Goal: Book appointment/travel/reservation

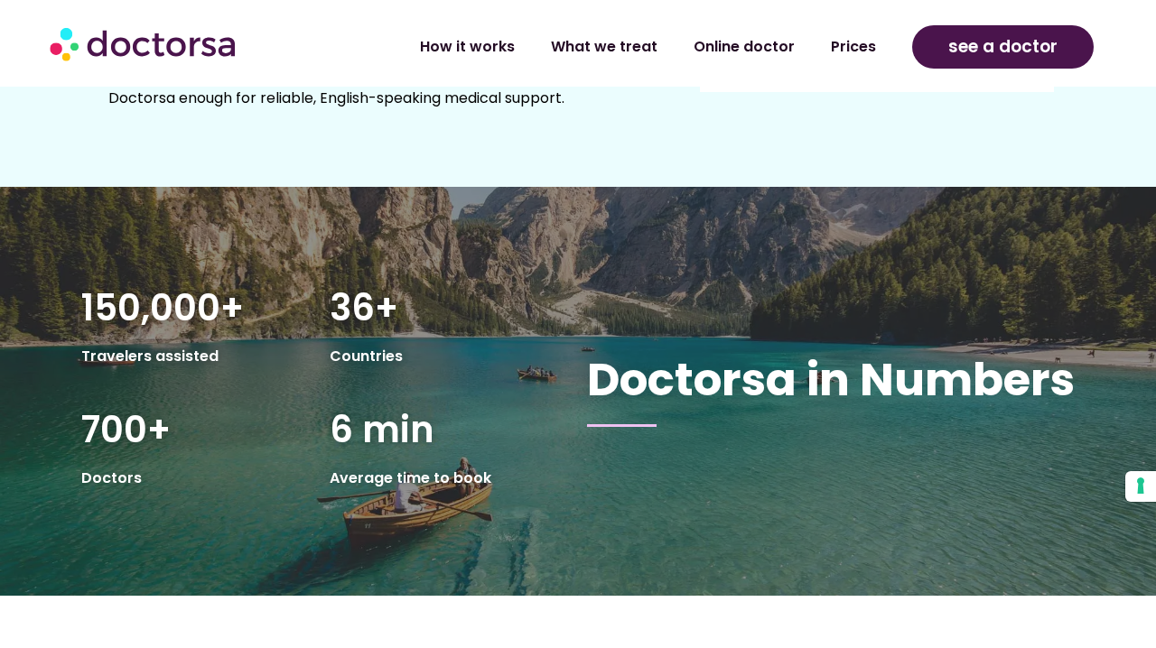
scroll to position [2839, 0]
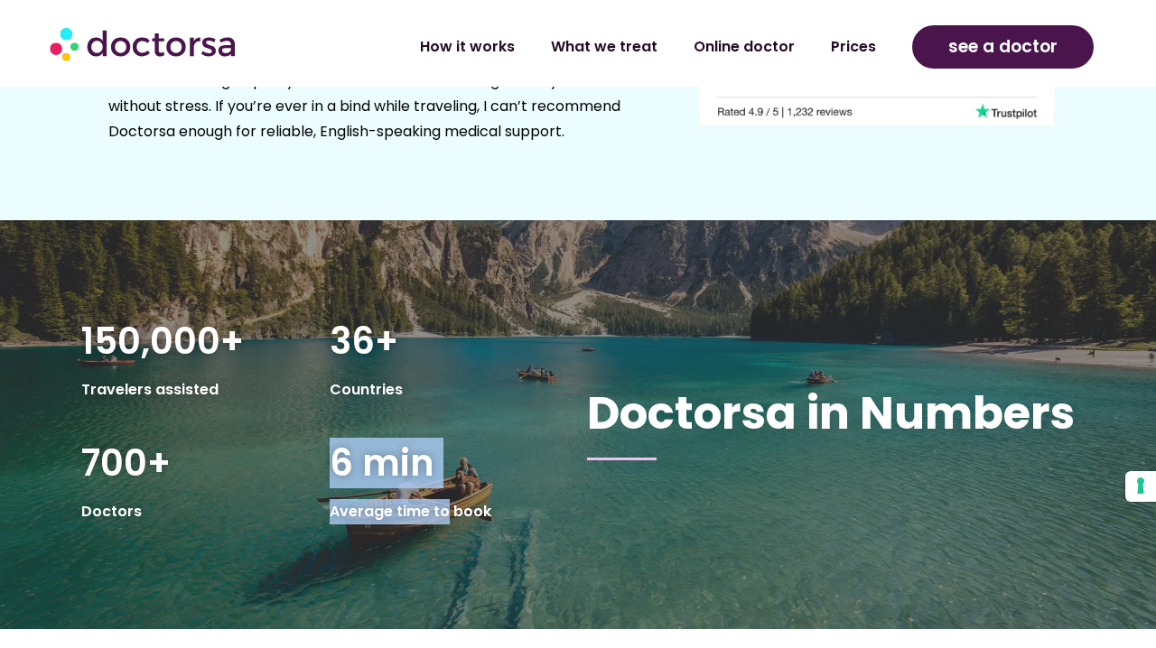
drag, startPoint x: 444, startPoint y: 394, endPoint x: 399, endPoint y: 303, distance: 101.0
click at [399, 303] on div "150,000+ Travelers assisted 36+ Countries 700+ Doctors 6 min Average time to bo…" at bounding box center [320, 424] width 515 height 261
click at [399, 303] on div "36+ Countries" at bounding box center [445, 363] width 248 height 121
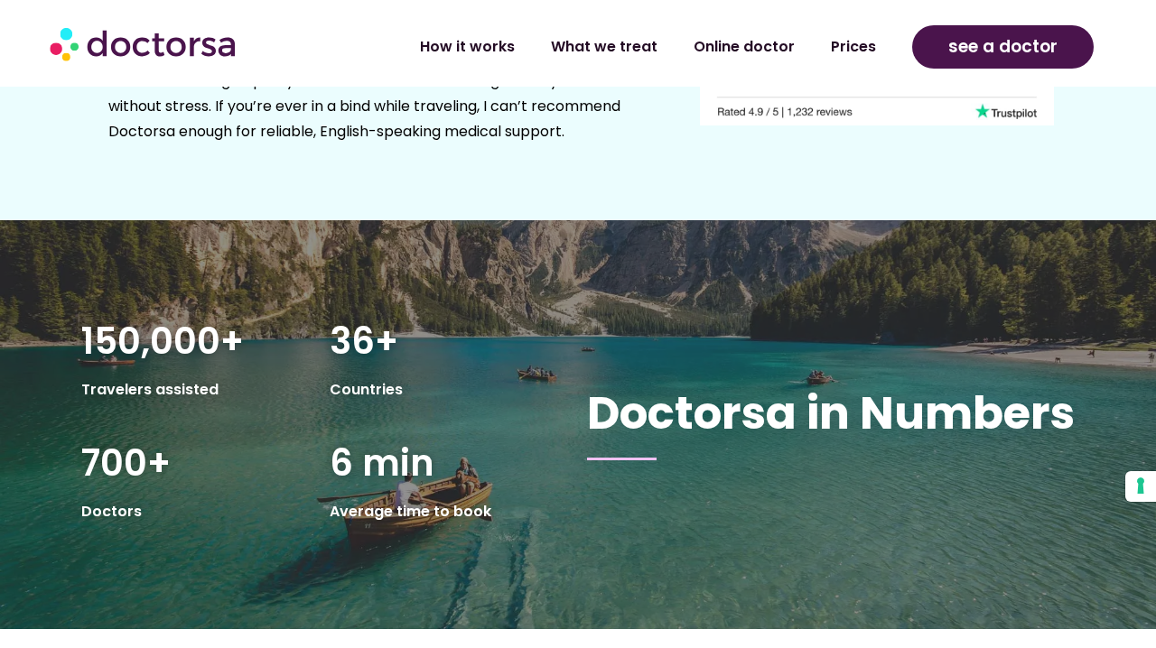
click at [399, 303] on div "36+ Countries" at bounding box center [445, 363] width 248 height 121
click at [405, 438] on span "6 min" at bounding box center [382, 463] width 105 height 51
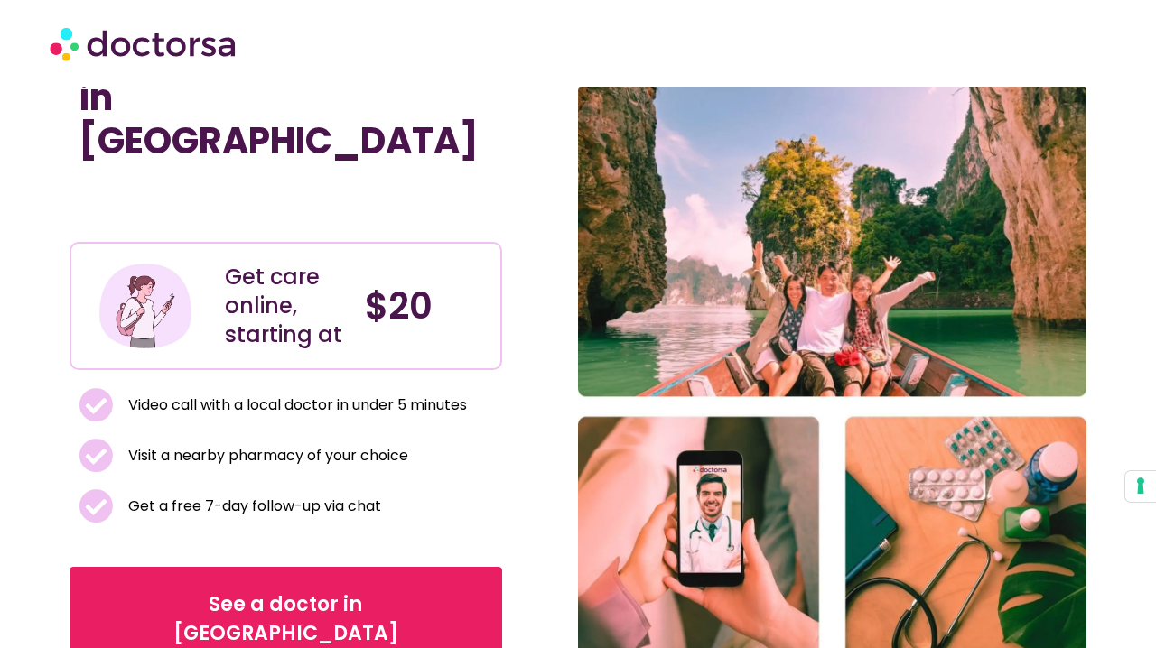
scroll to position [78, 0]
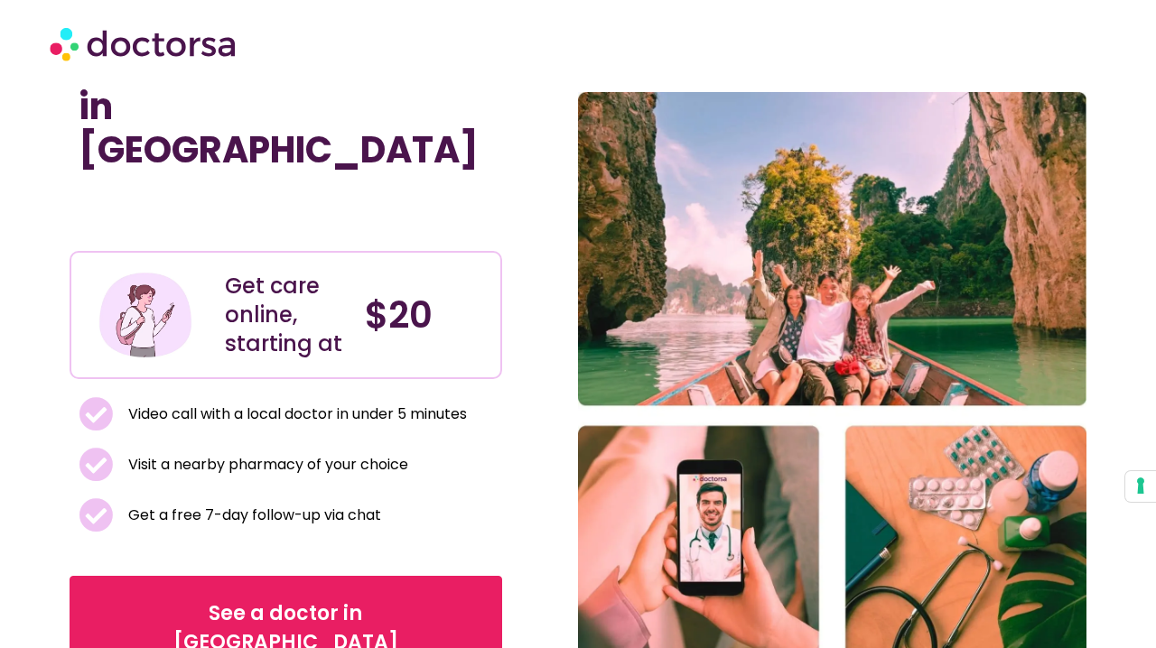
click at [331, 402] on span "Video call with a local doctor in under 5 minutes" at bounding box center [295, 414] width 343 height 25
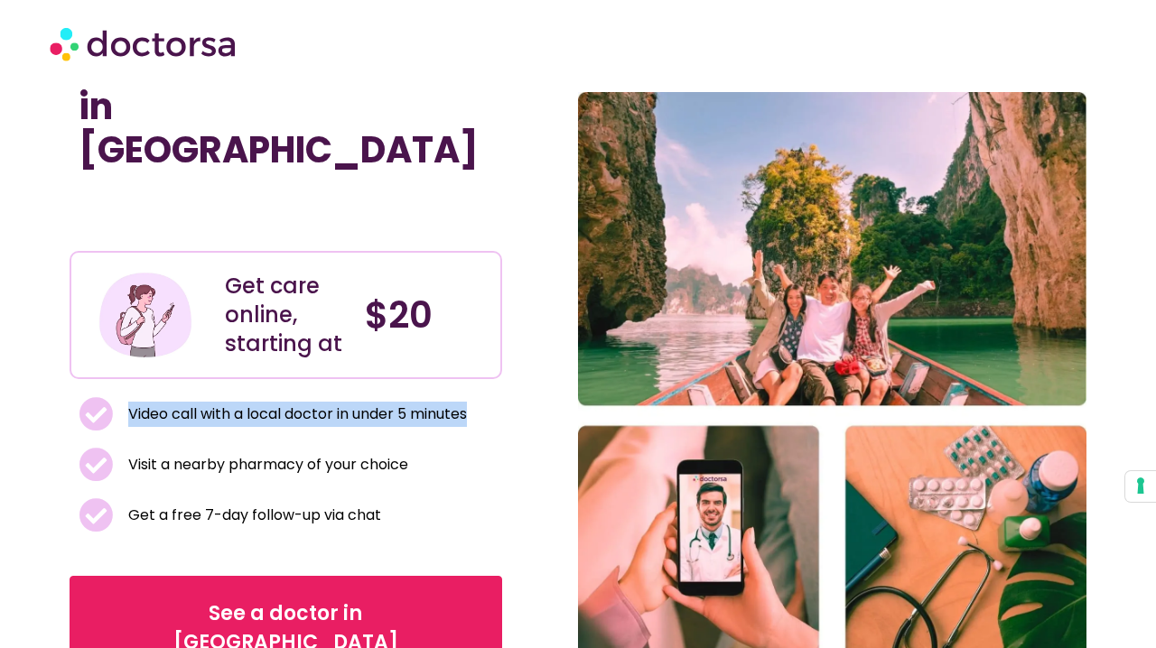
click at [331, 402] on span "Video call with a local doctor in under 5 minutes" at bounding box center [295, 414] width 343 height 25
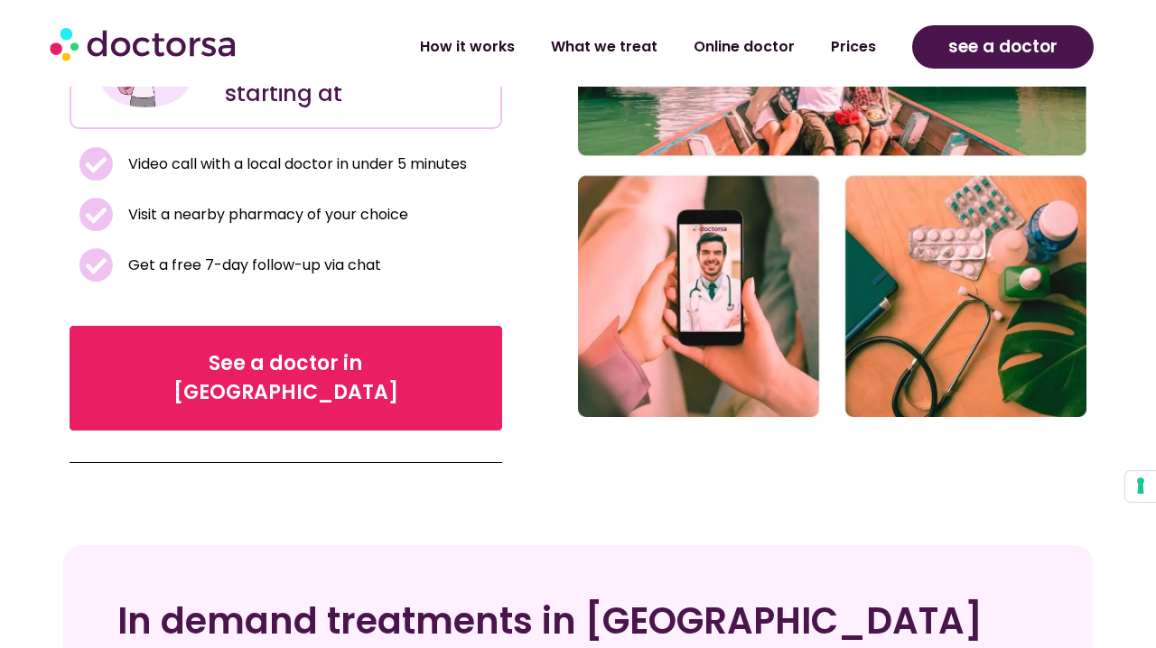
scroll to position [321, 0]
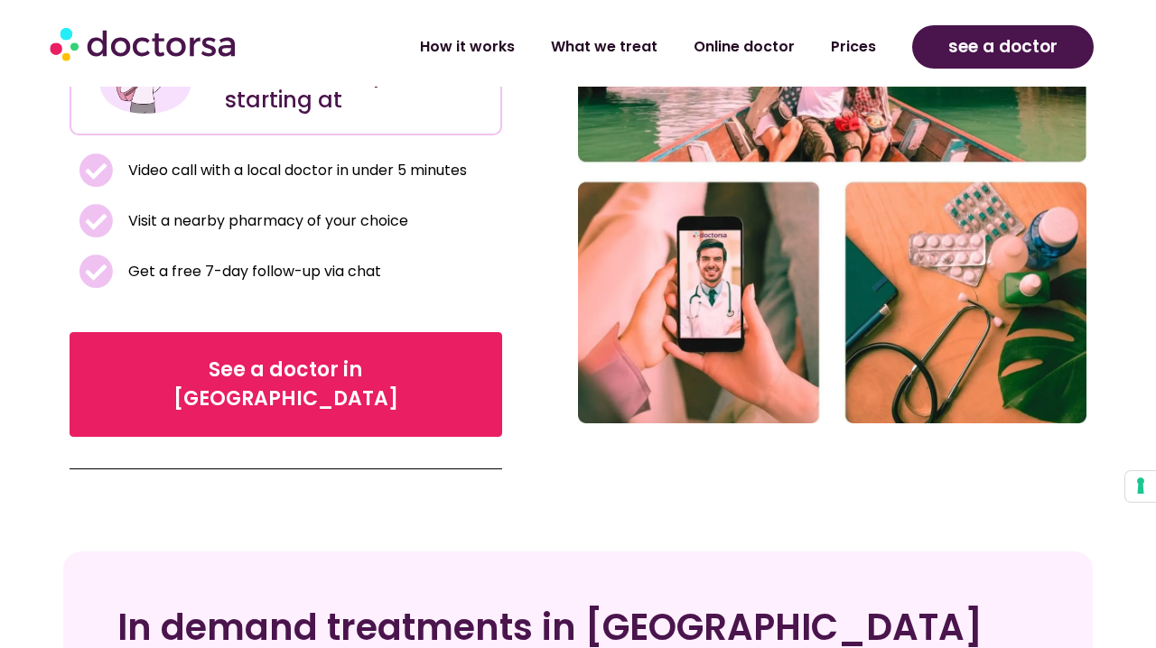
click at [265, 209] on span "Visit a nearby pharmacy of your choice" at bounding box center [266, 221] width 284 height 25
click at [265, 158] on span "Video call with a local doctor in under 5 minutes" at bounding box center [295, 170] width 343 height 25
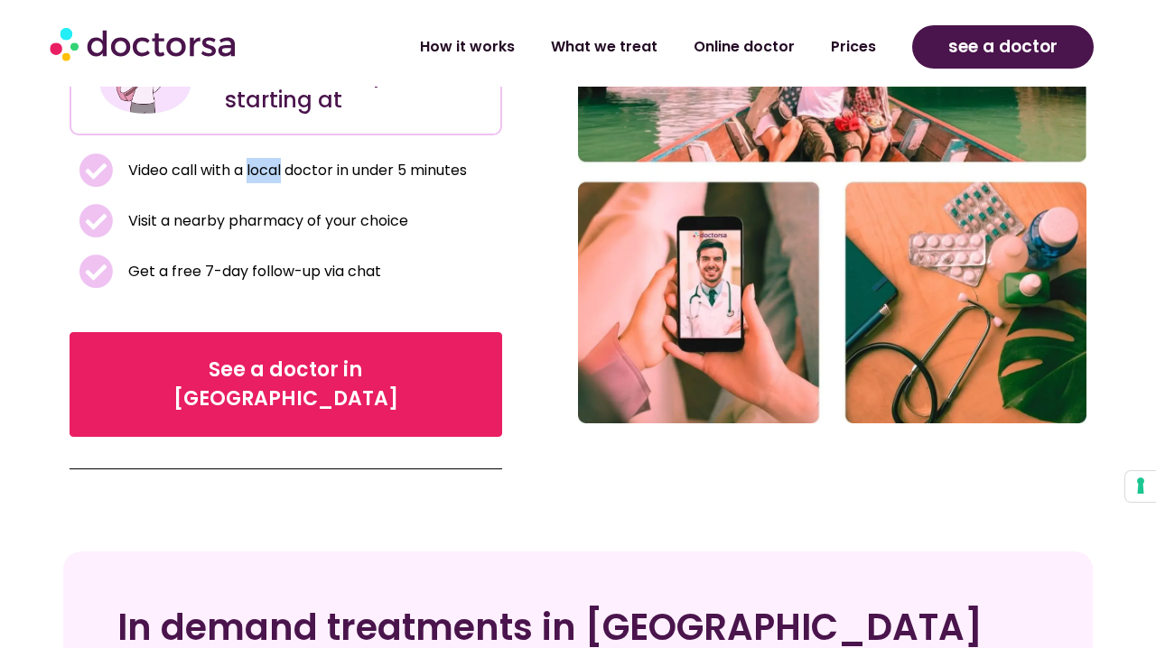
click at [265, 158] on span "Video call with a local doctor in under 5 minutes" at bounding box center [295, 170] width 343 height 25
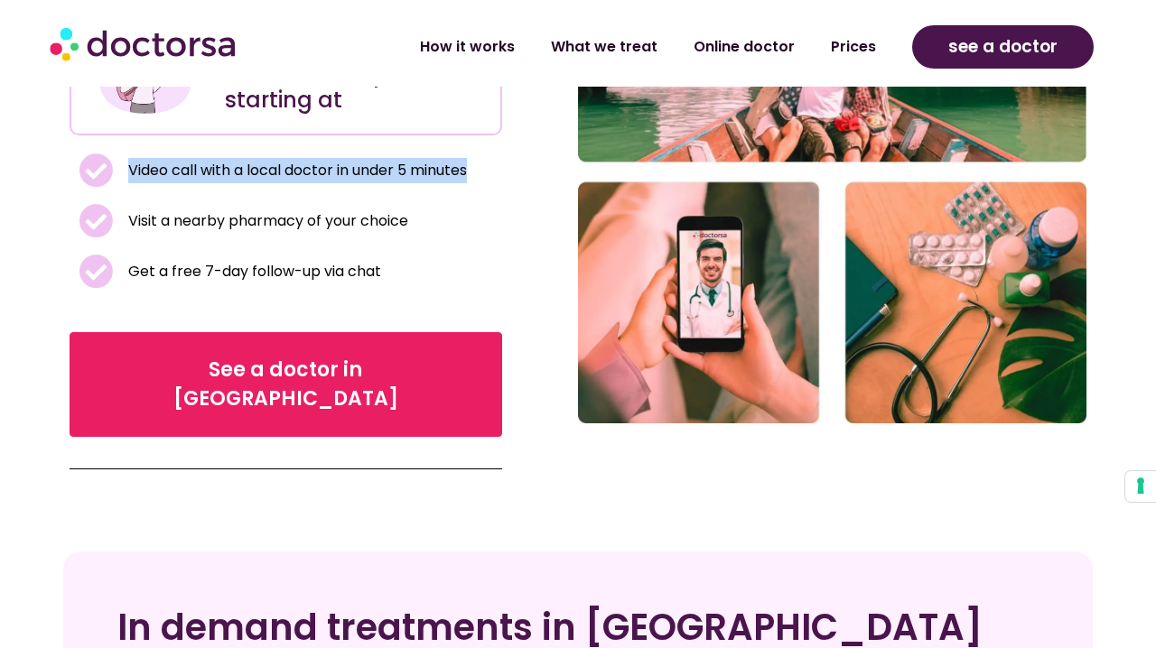
click at [265, 259] on span "Get a free 7-day follow-up via chat" at bounding box center [252, 271] width 257 height 25
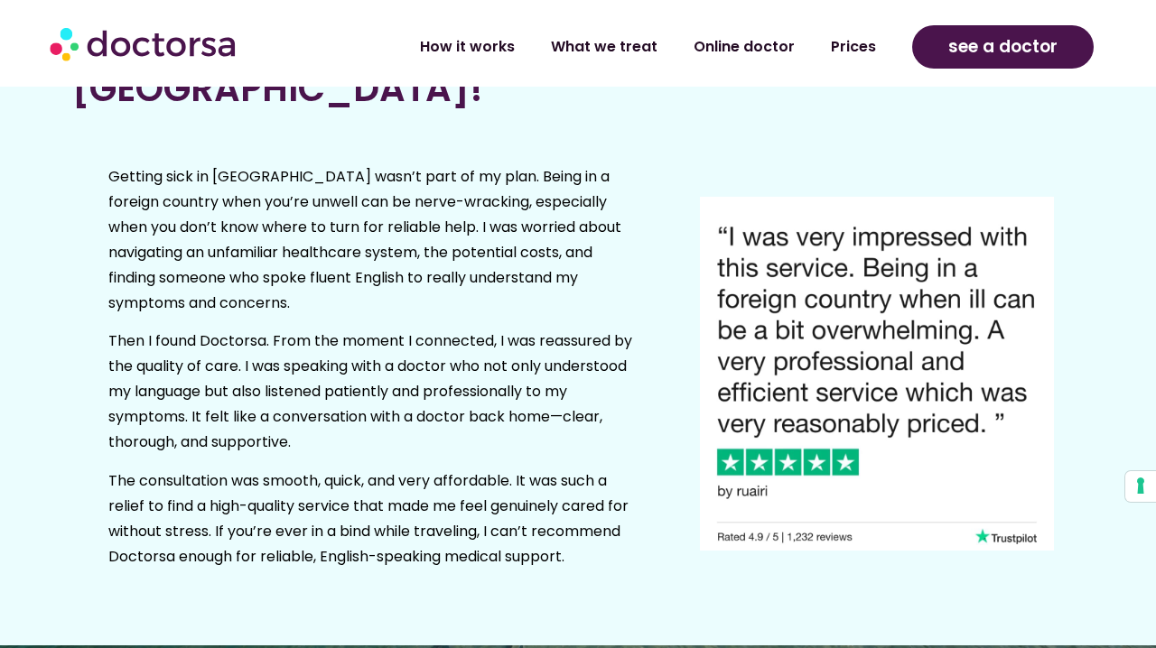
scroll to position [3339, 0]
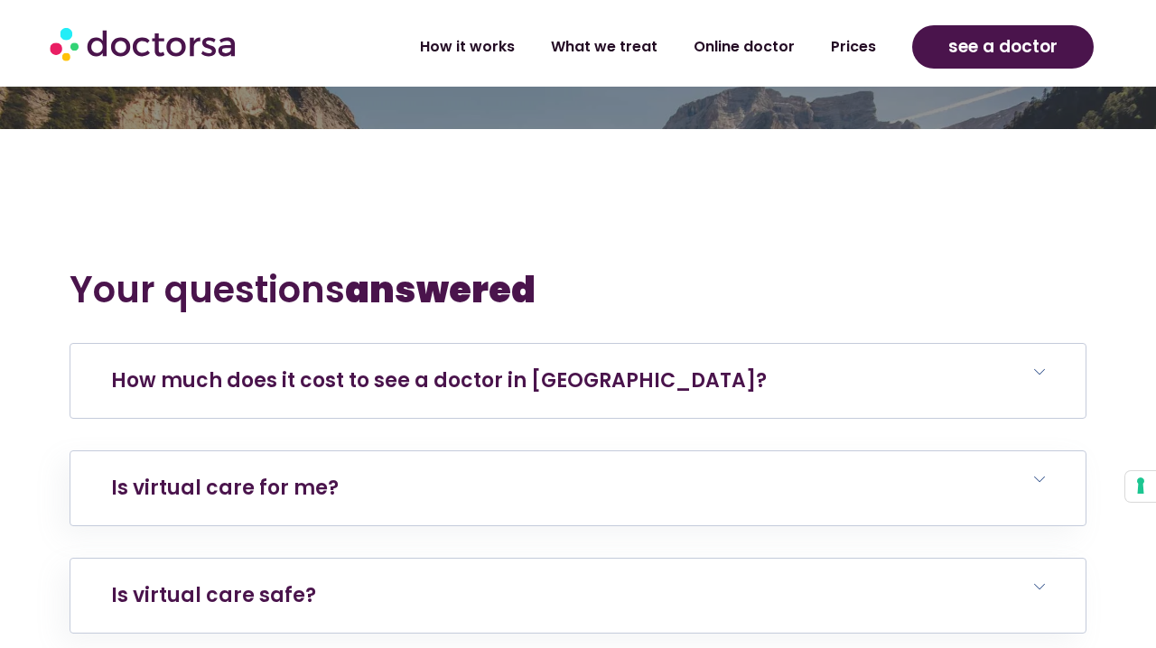
click at [278, 367] on link "How much does it cost to see a doctor in Thailand?" at bounding box center [439, 381] width 656 height 28
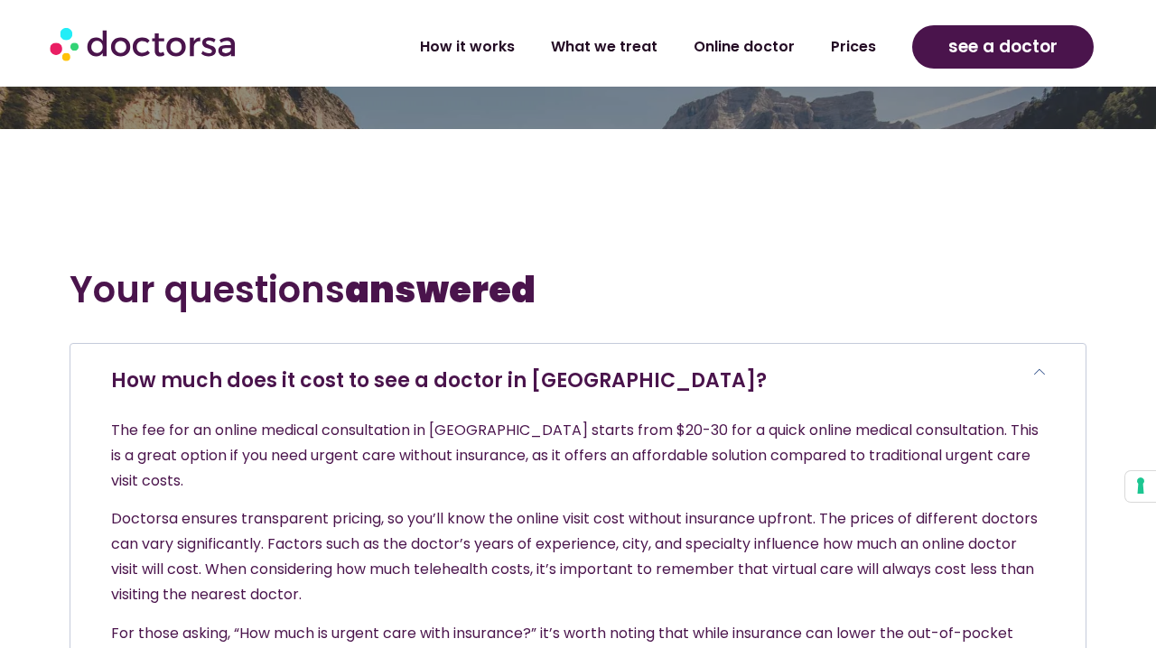
click at [278, 367] on link "How much does it cost to see a doctor in Thailand?" at bounding box center [439, 381] width 656 height 28
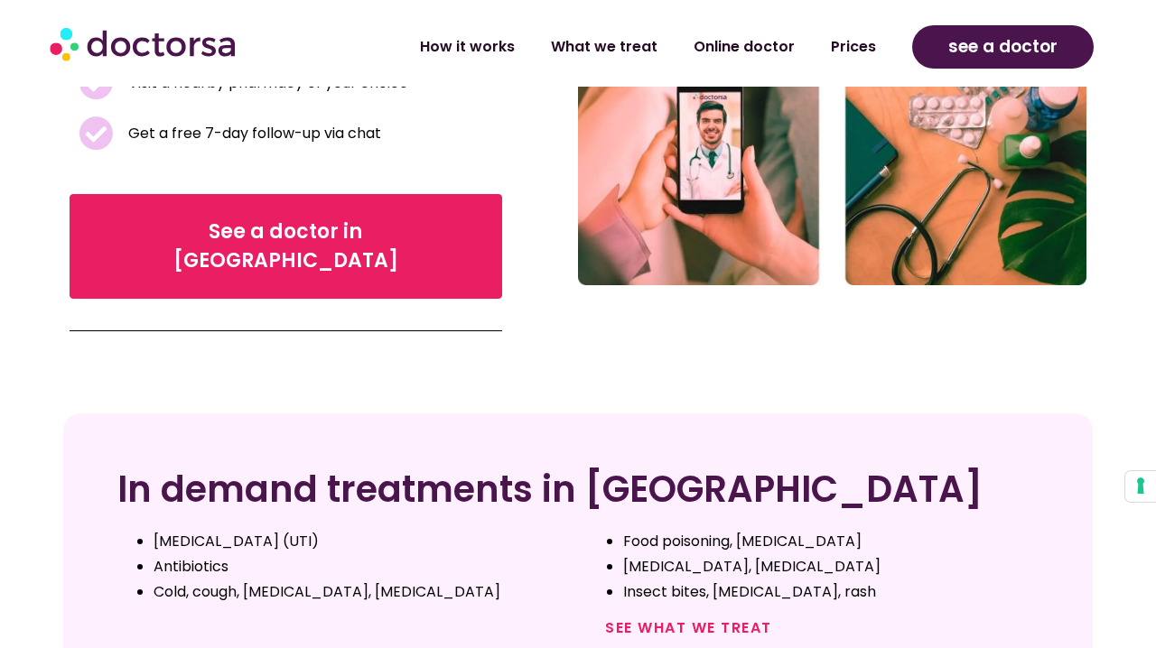
scroll to position [474, 0]
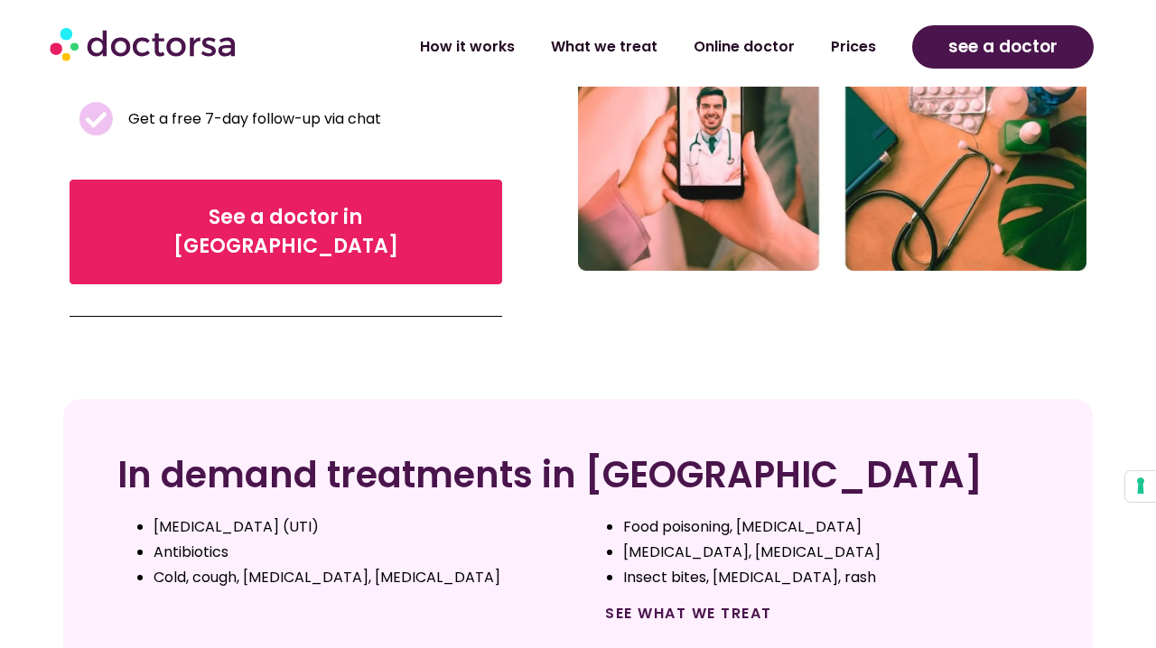
click at [686, 603] on link "See what we treat" at bounding box center [688, 613] width 167 height 21
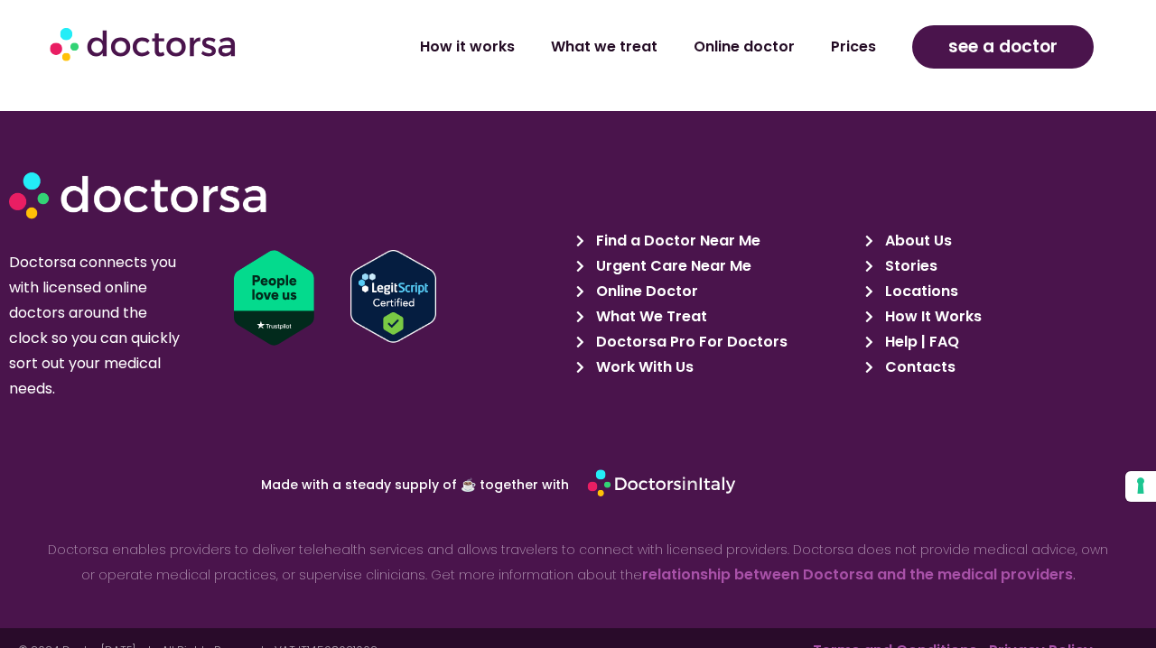
scroll to position [3024, 0]
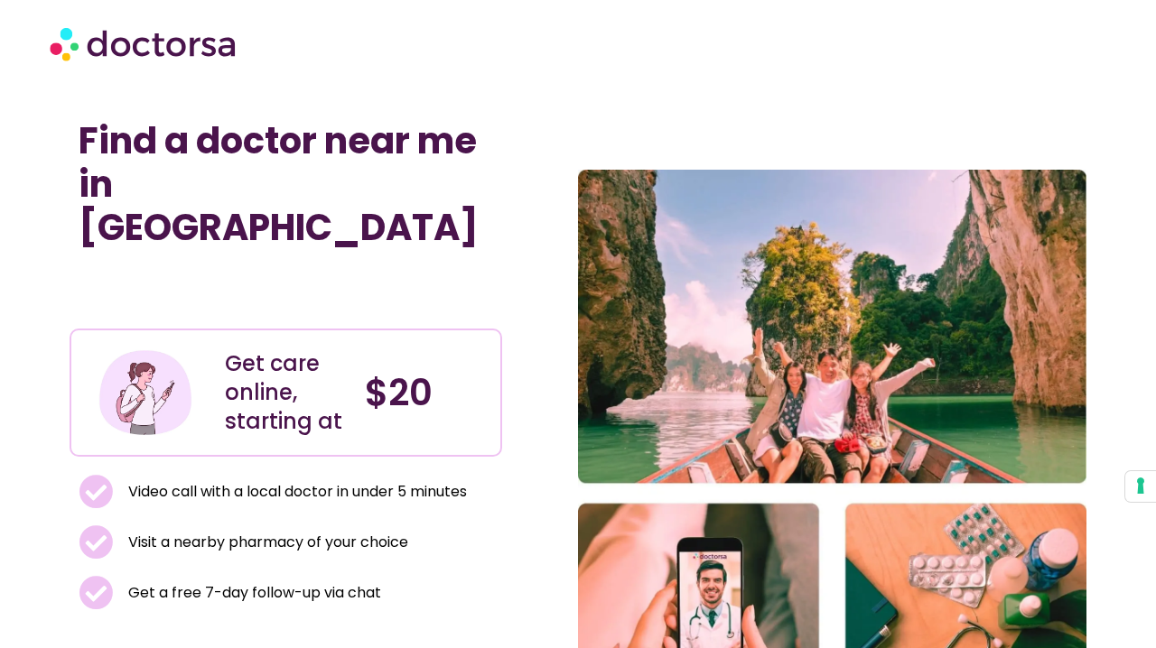
scroll to position [80, 0]
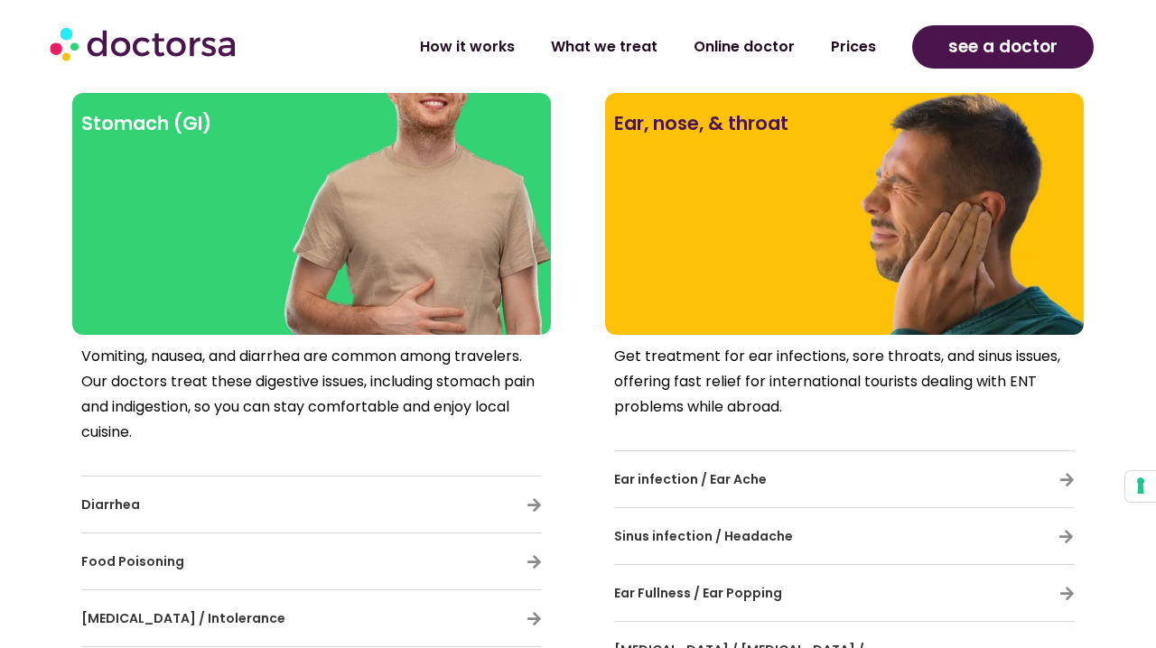
scroll to position [2093, 0]
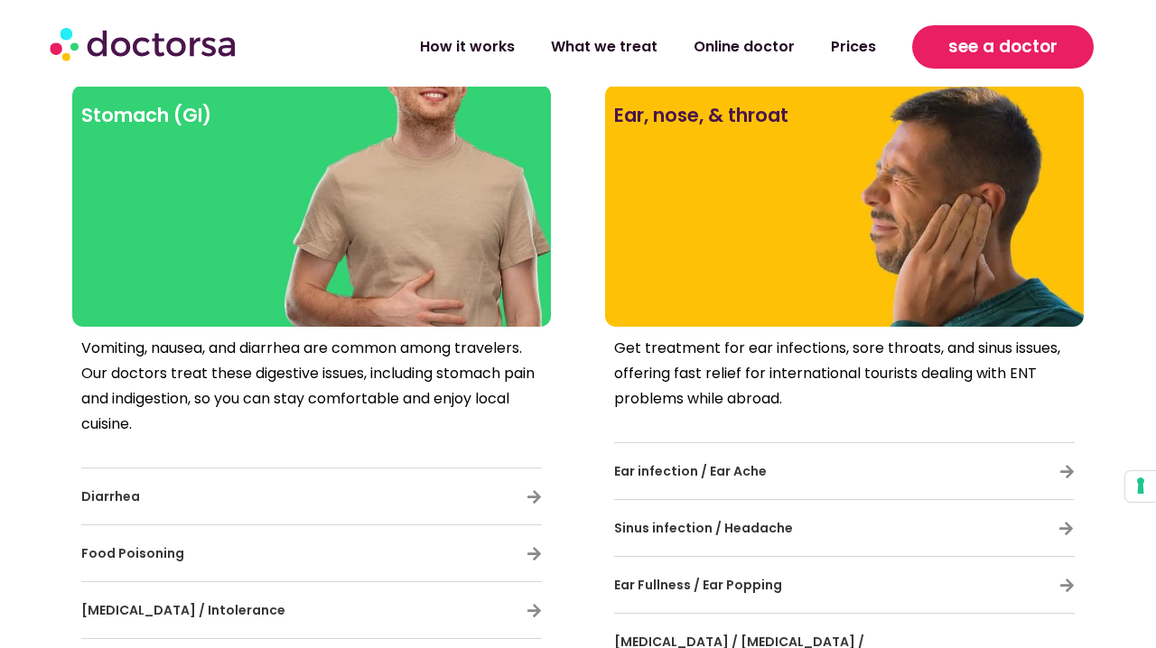
click at [965, 30] on link "see a doctor" at bounding box center [1003, 46] width 182 height 43
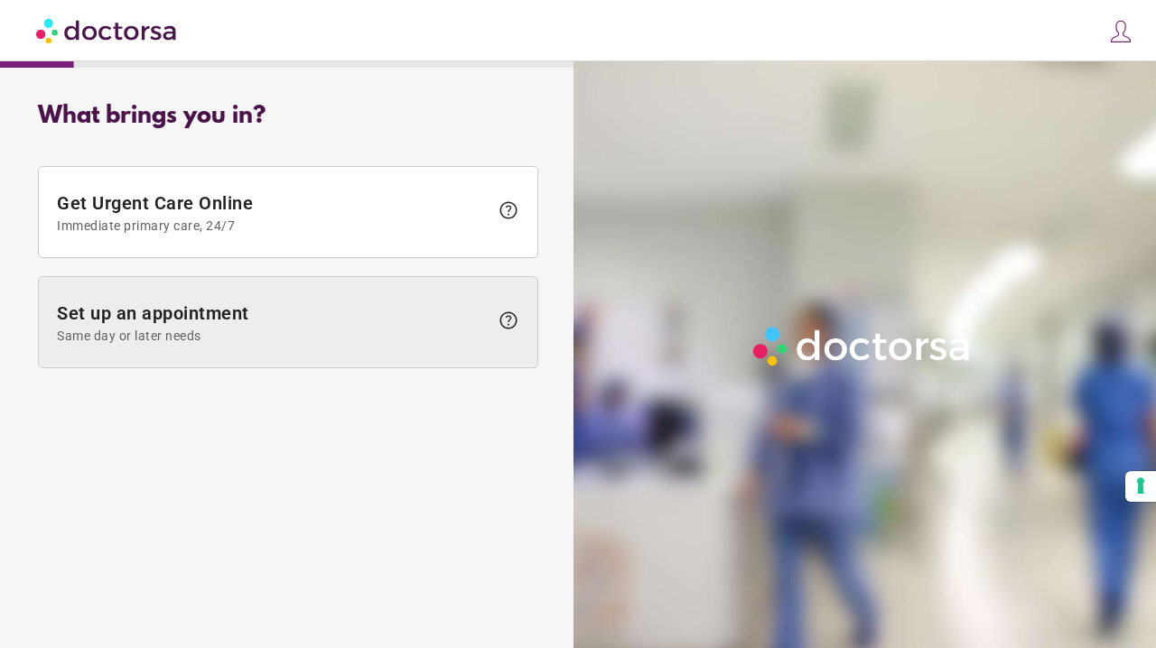
click at [480, 337] on span "Same day or later needs" at bounding box center [273, 336] width 432 height 14
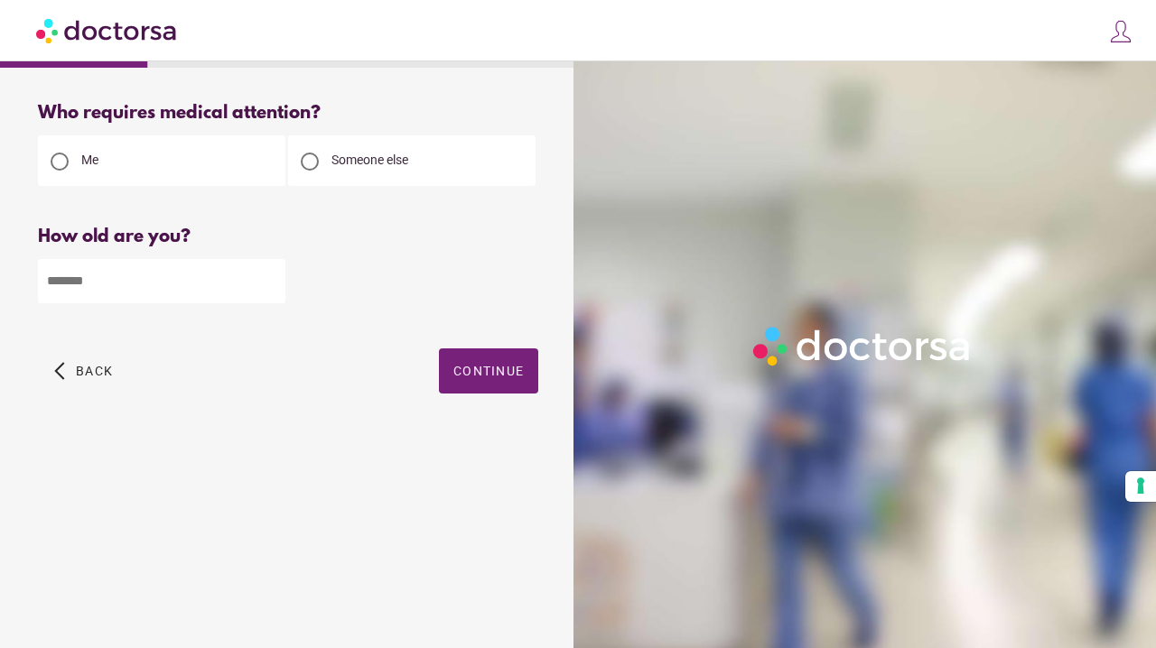
click at [170, 278] on input "number" at bounding box center [161, 281] width 247 height 44
type input "**"
click at [460, 368] on span "Continue" at bounding box center [488, 371] width 70 height 14
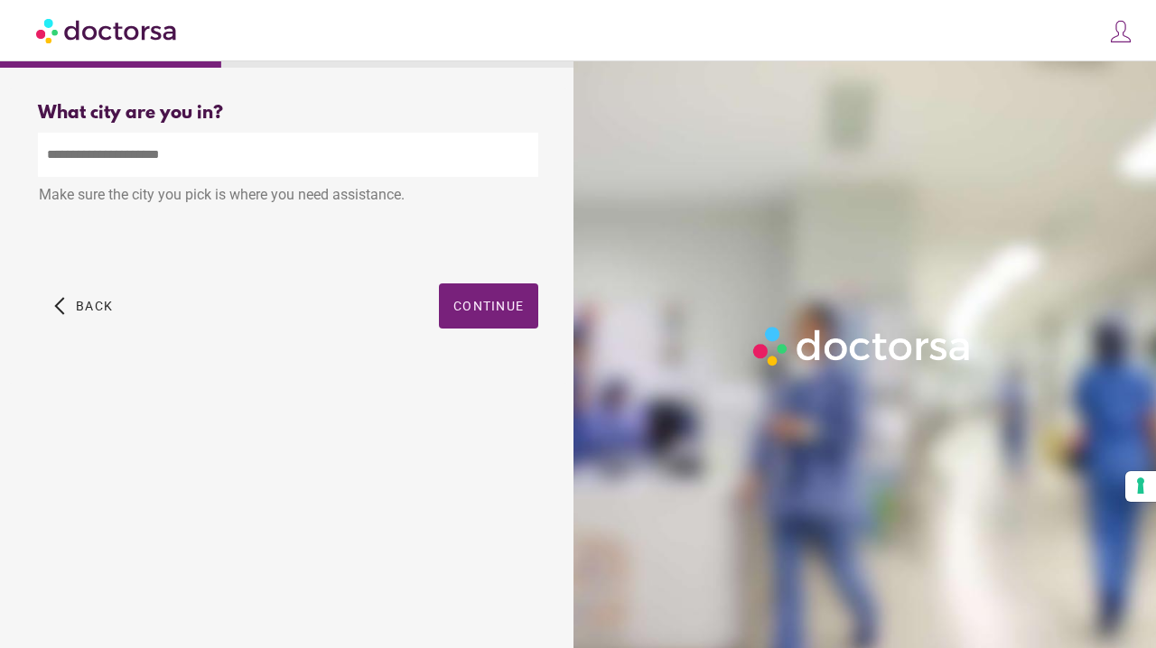
click at [360, 160] on input "text" at bounding box center [288, 155] width 500 height 44
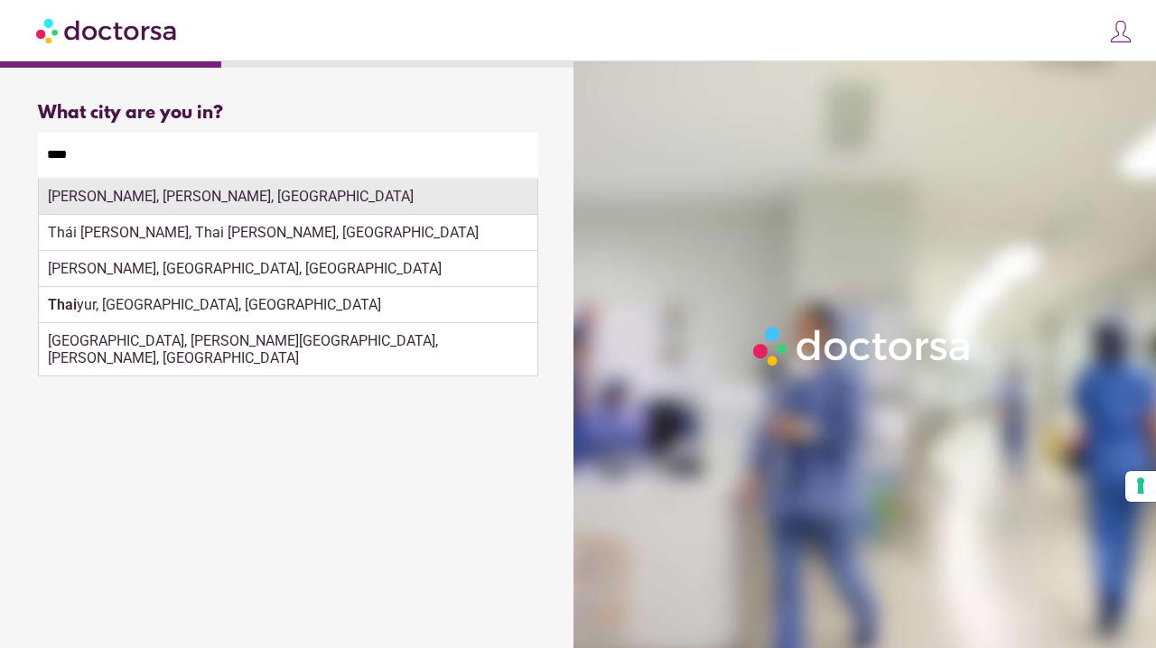
click at [371, 197] on div "[PERSON_NAME], [PERSON_NAME], [GEOGRAPHIC_DATA]" at bounding box center [288, 197] width 498 height 36
type input "**********"
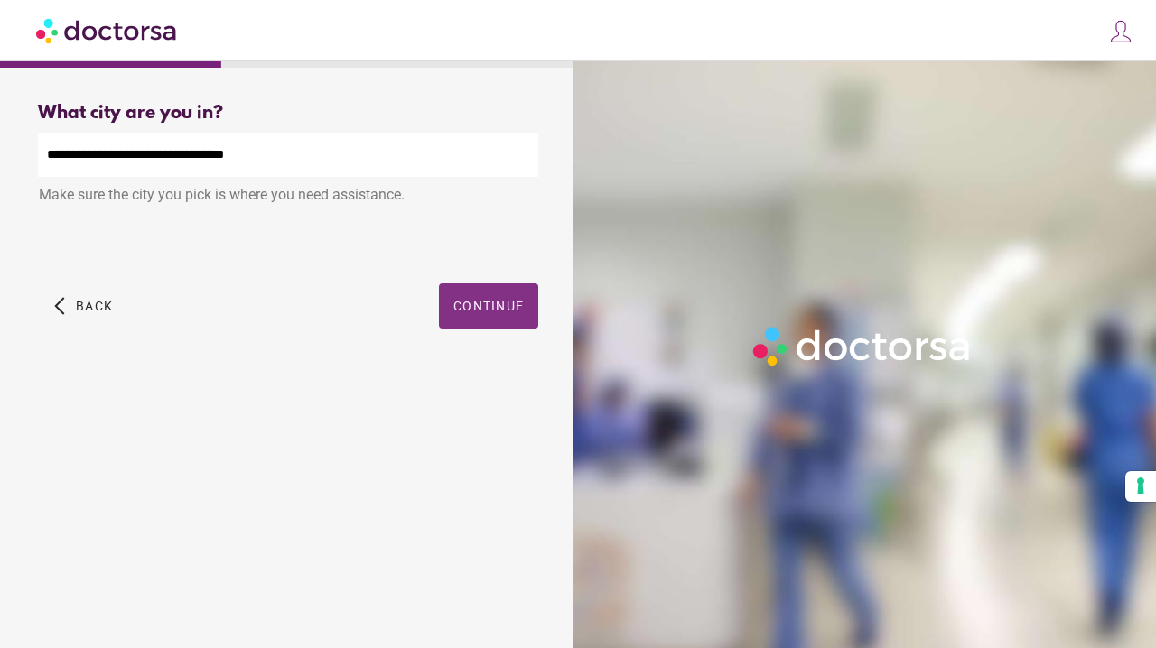
click at [468, 305] on span "Continue" at bounding box center [488, 306] width 70 height 14
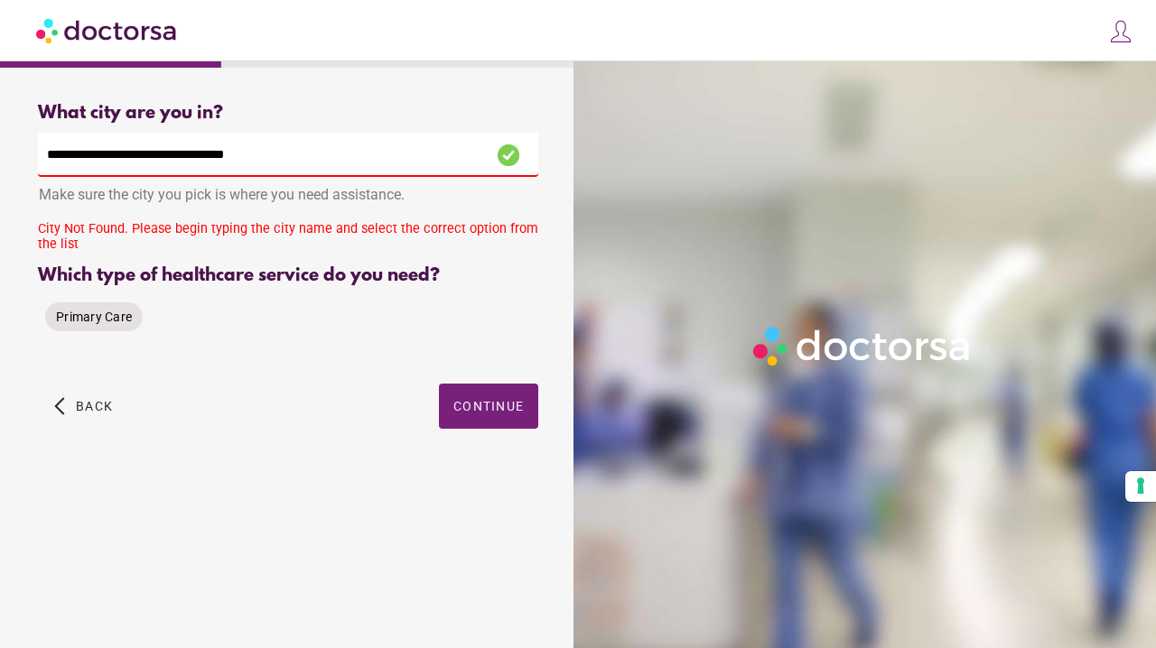
click at [103, 307] on div "Primary Care" at bounding box center [94, 317] width 98 height 29
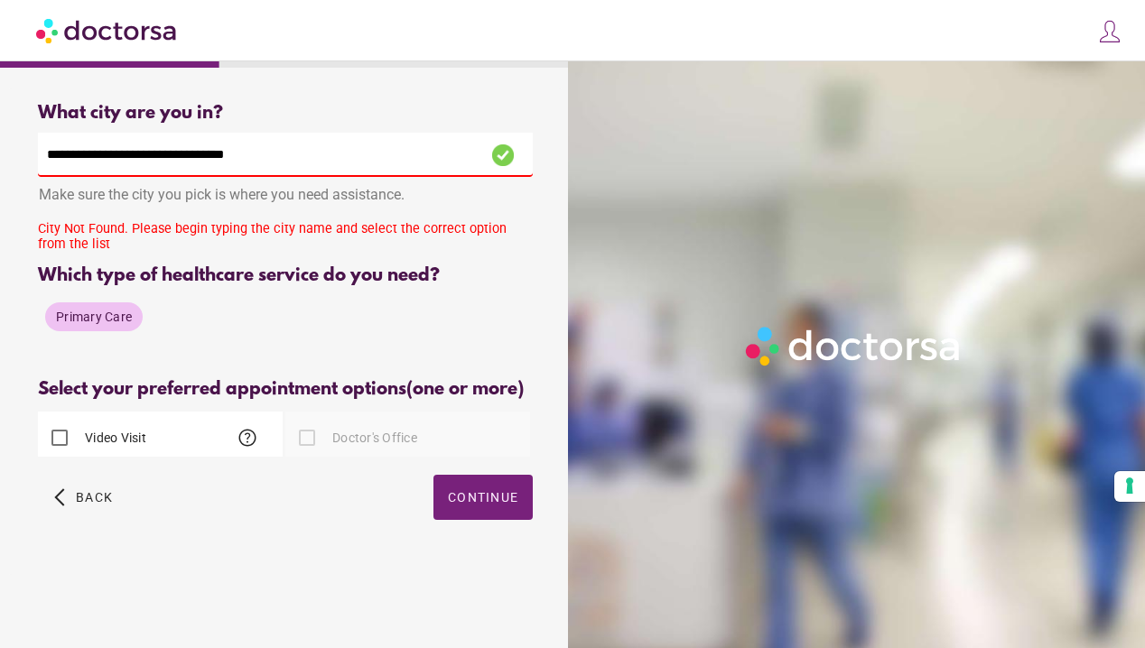
click at [498, 400] on div "Select your preferred appointment options (one or more)" at bounding box center [285, 389] width 495 height 21
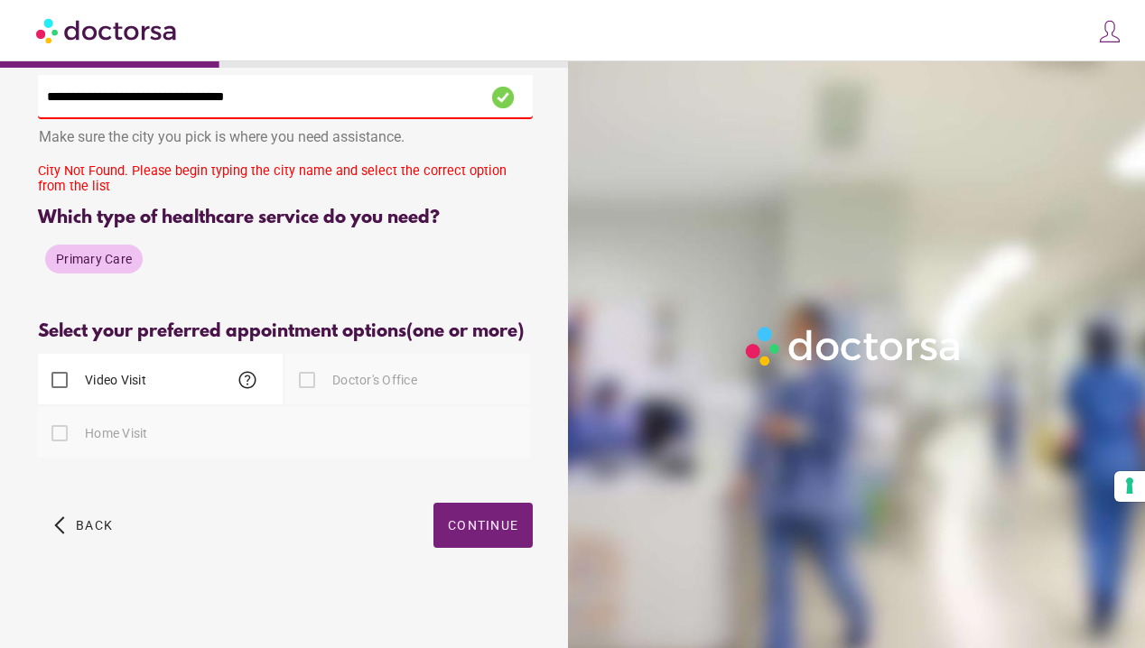
scroll to position [80, 0]
click at [179, 394] on div "Video Visit help" at bounding box center [160, 379] width 245 height 51
click at [502, 534] on span "button" at bounding box center [482, 525] width 99 height 45
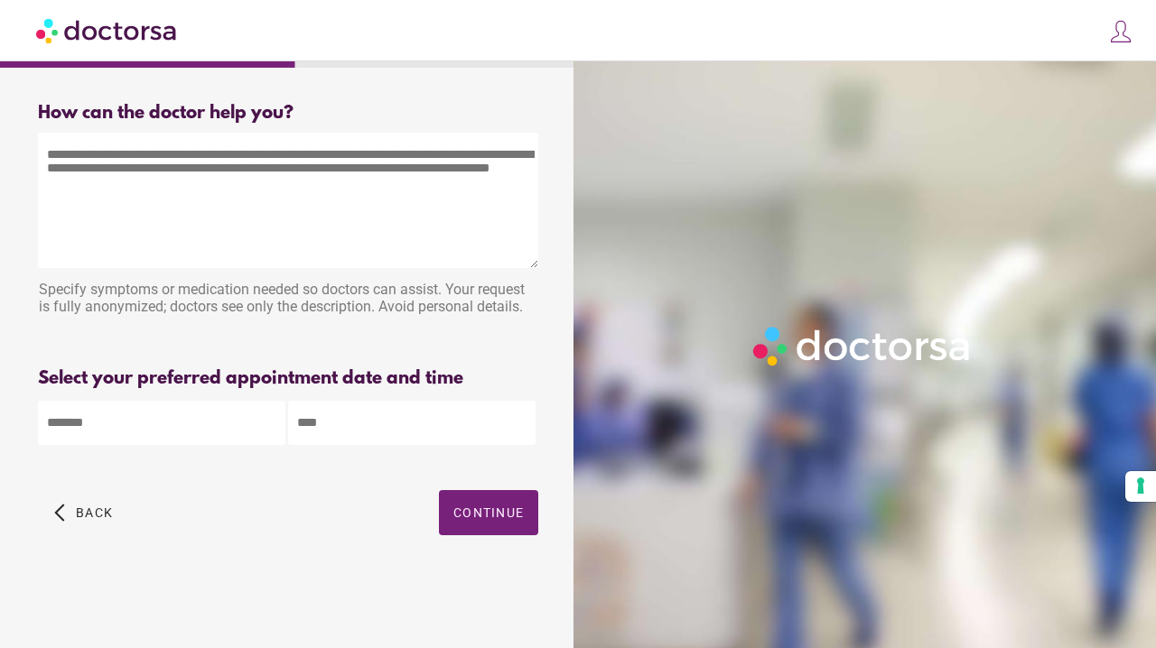
click at [237, 164] on textarea at bounding box center [288, 200] width 500 height 135
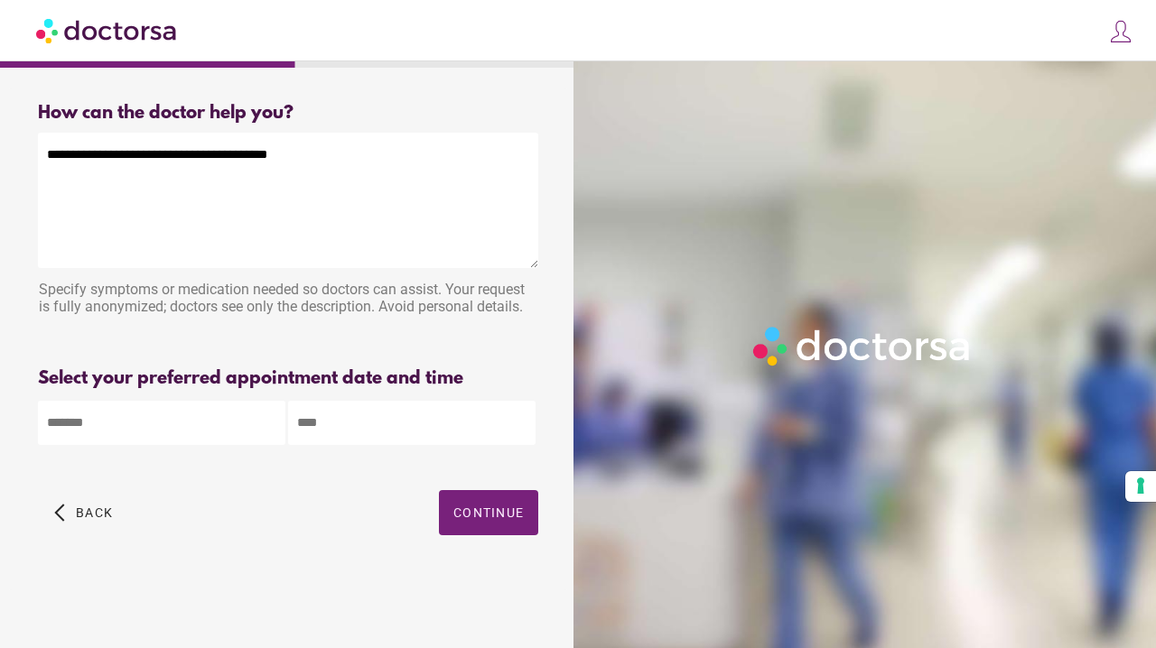
type textarea "**********"
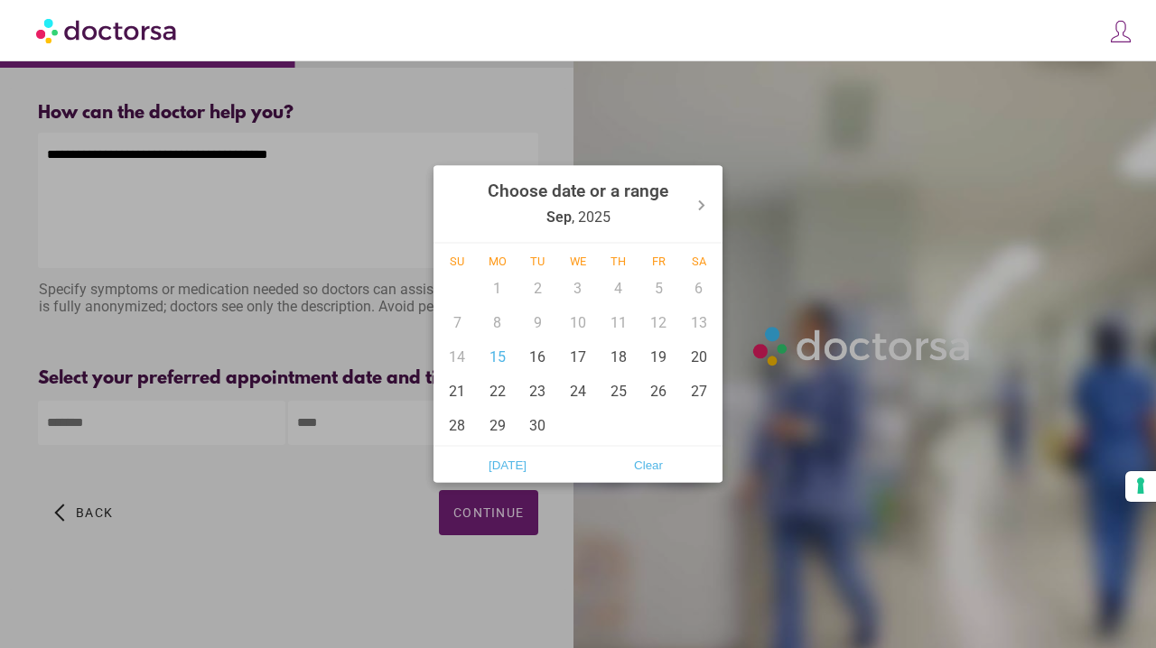
click at [182, 429] on body "**********" at bounding box center [578, 324] width 1156 height 648
click at [495, 357] on div "15" at bounding box center [498, 357] width 41 height 34
type input "******"
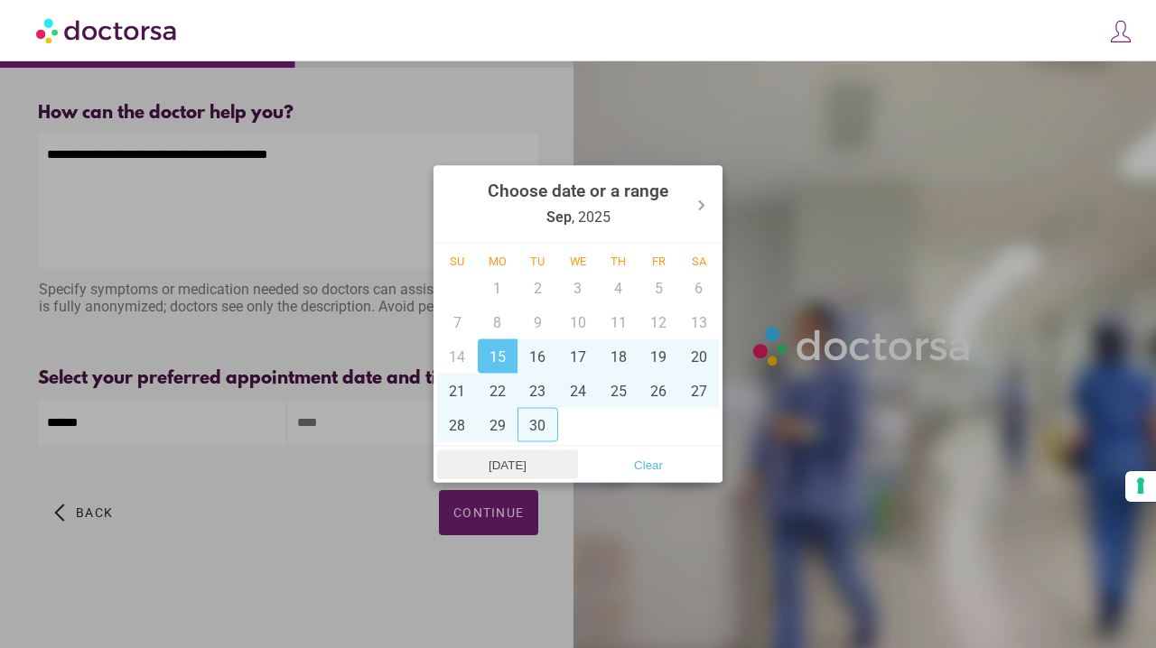
click at [519, 475] on span "[DATE]" at bounding box center [507, 465] width 130 height 27
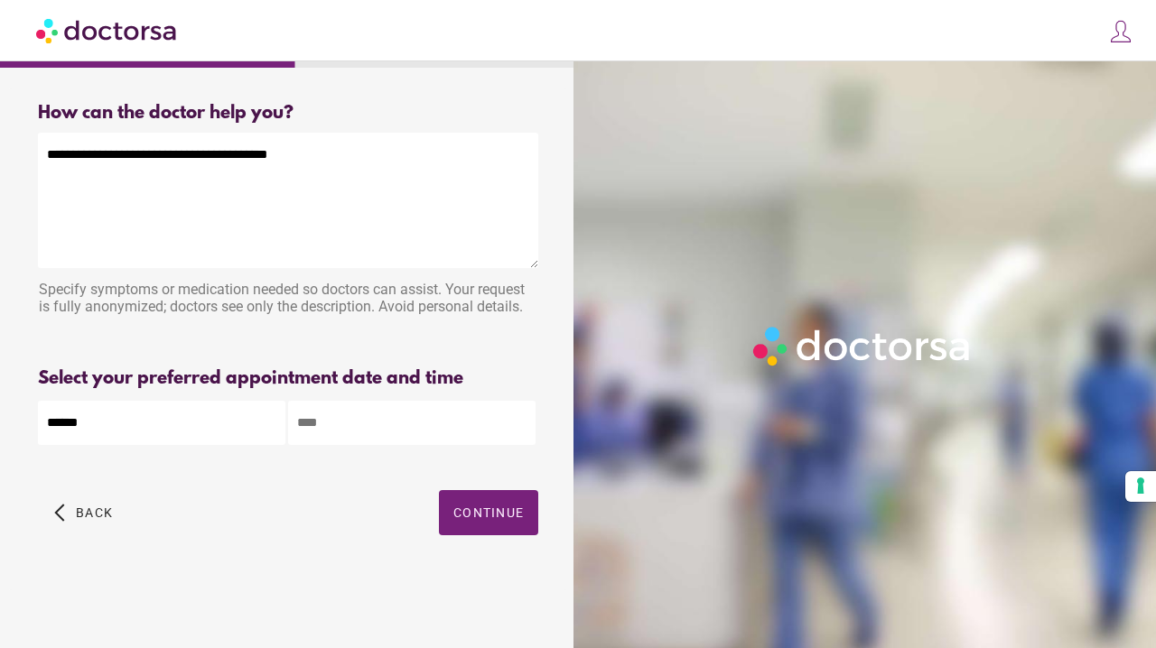
click at [380, 426] on input "text" at bounding box center [411, 423] width 247 height 44
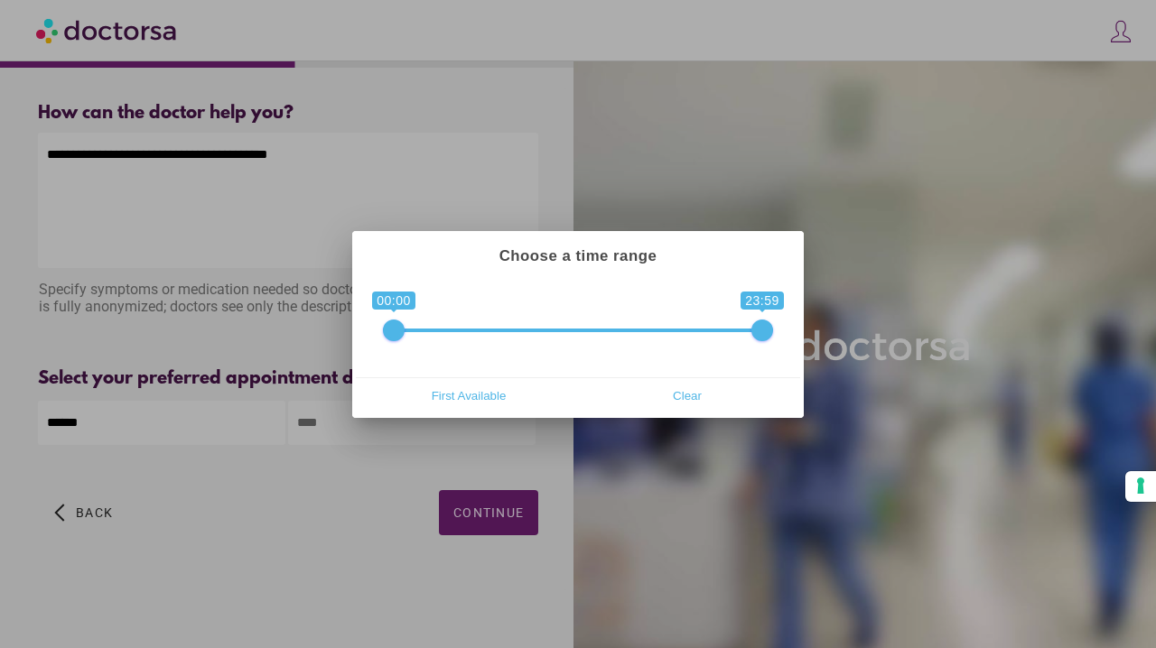
type input "**********"
click at [683, 403] on span "Clear" at bounding box center [687, 396] width 208 height 27
click at [480, 386] on span "First Available" at bounding box center [469, 396] width 208 height 27
type input "**********"
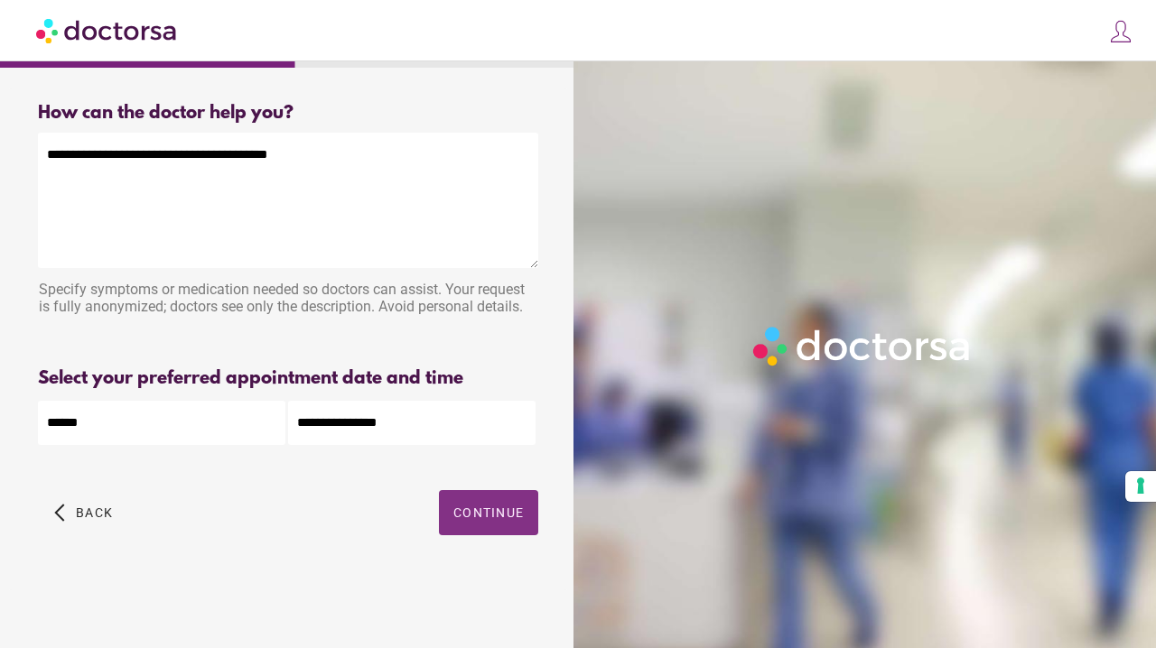
click at [469, 507] on span "button" at bounding box center [488, 512] width 99 height 45
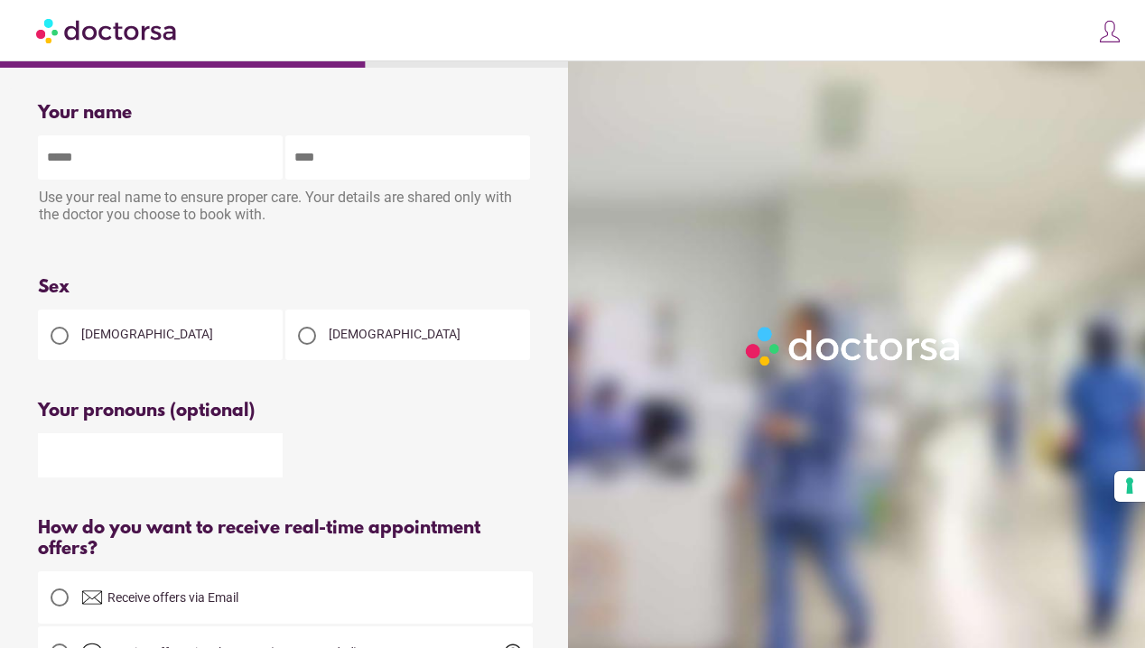
type input "*"
type input "*******"
type input "****"
click at [326, 328] on div at bounding box center [306, 335] width 43 height 43
click at [319, 349] on div at bounding box center [307, 336] width 36 height 36
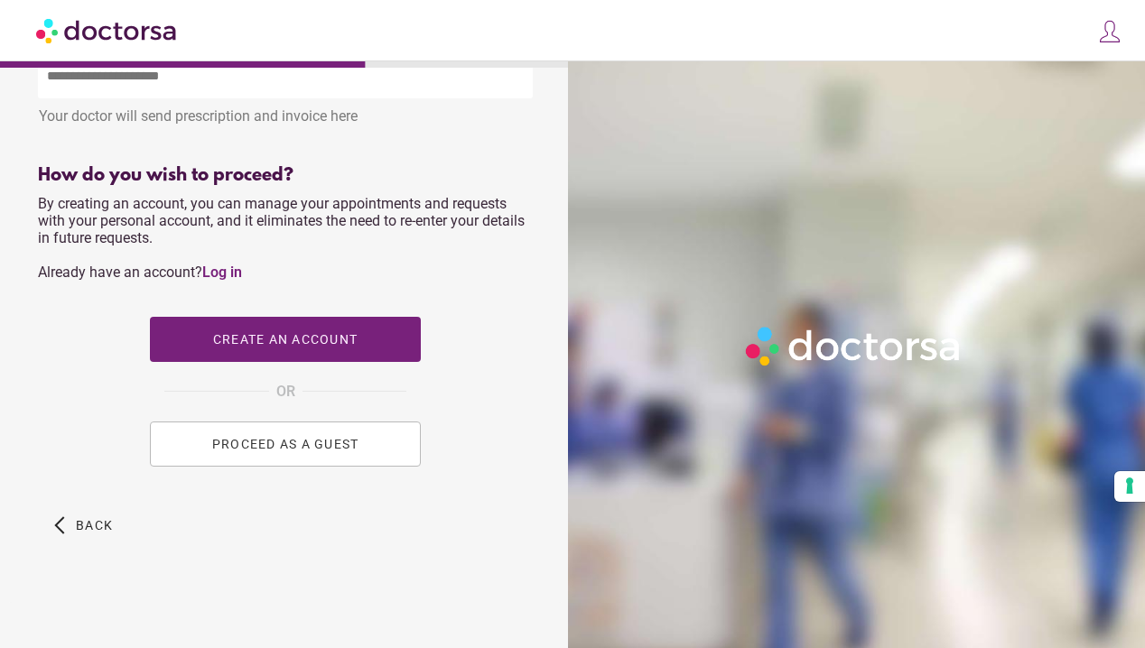
scroll to position [743, 0]
click at [318, 436] on button "PROCEED AS A GUEST" at bounding box center [285, 444] width 271 height 45
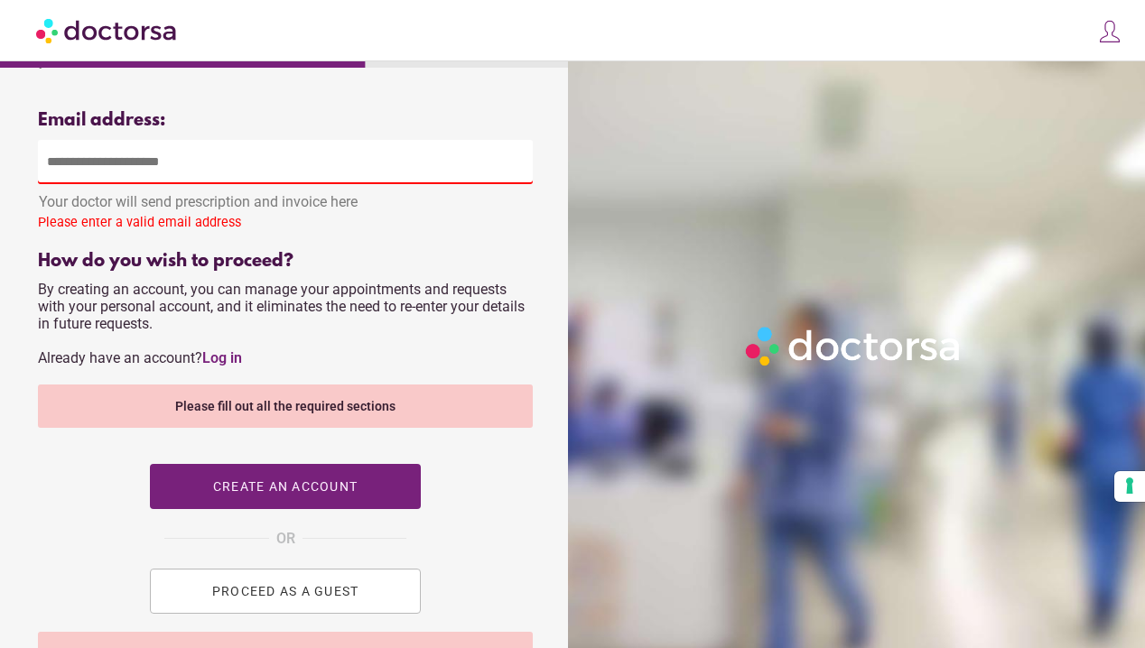
scroll to position [587, 0]
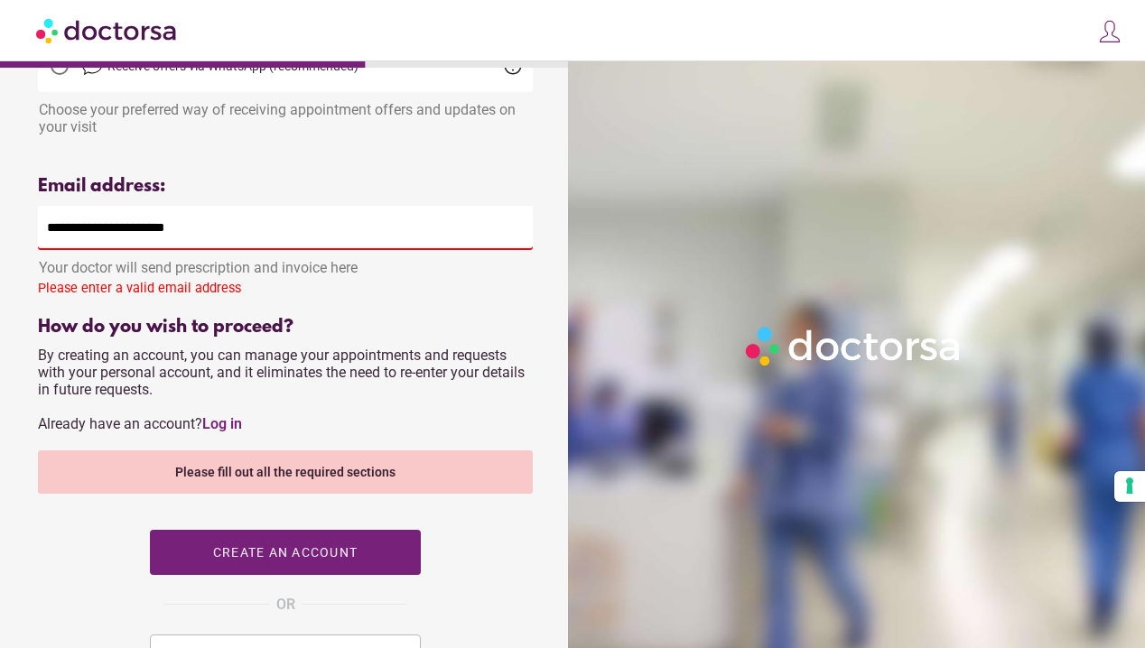
type input "**********"
click at [424, 338] on div "How do you wish to proceed?" at bounding box center [285, 327] width 495 height 21
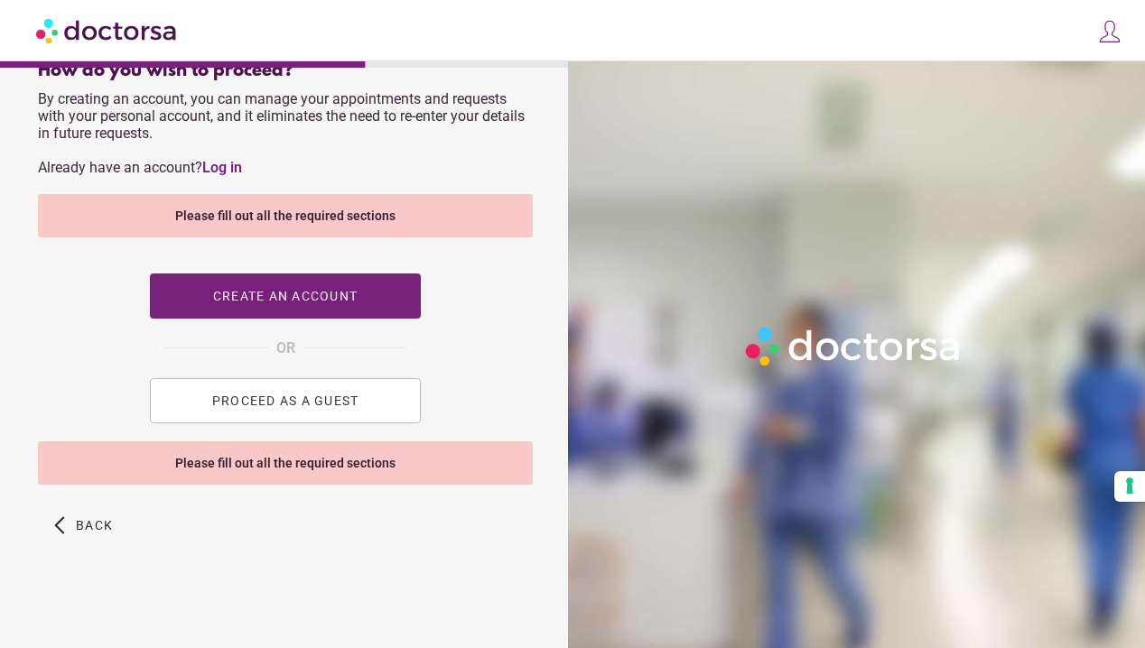
scroll to position [848, 0]
click at [357, 412] on button "PROCEED AS A GUEST" at bounding box center [285, 400] width 271 height 45
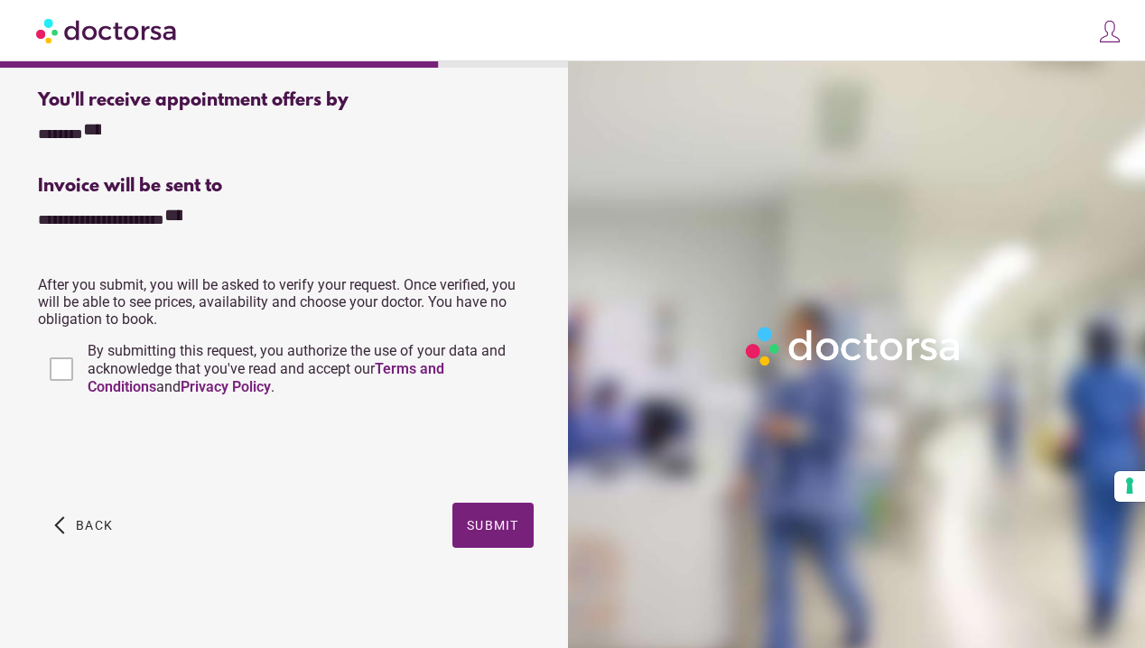
scroll to position [678, 0]
click at [474, 536] on span "button" at bounding box center [492, 525] width 81 height 45
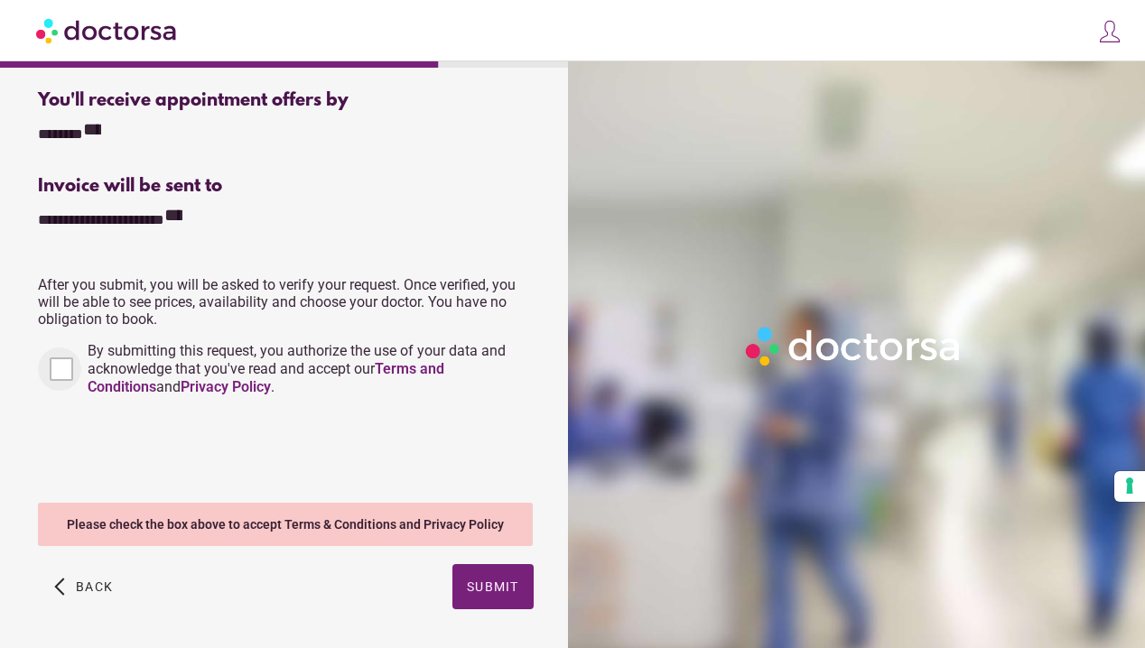
click at [61, 386] on div at bounding box center [59, 369] width 43 height 43
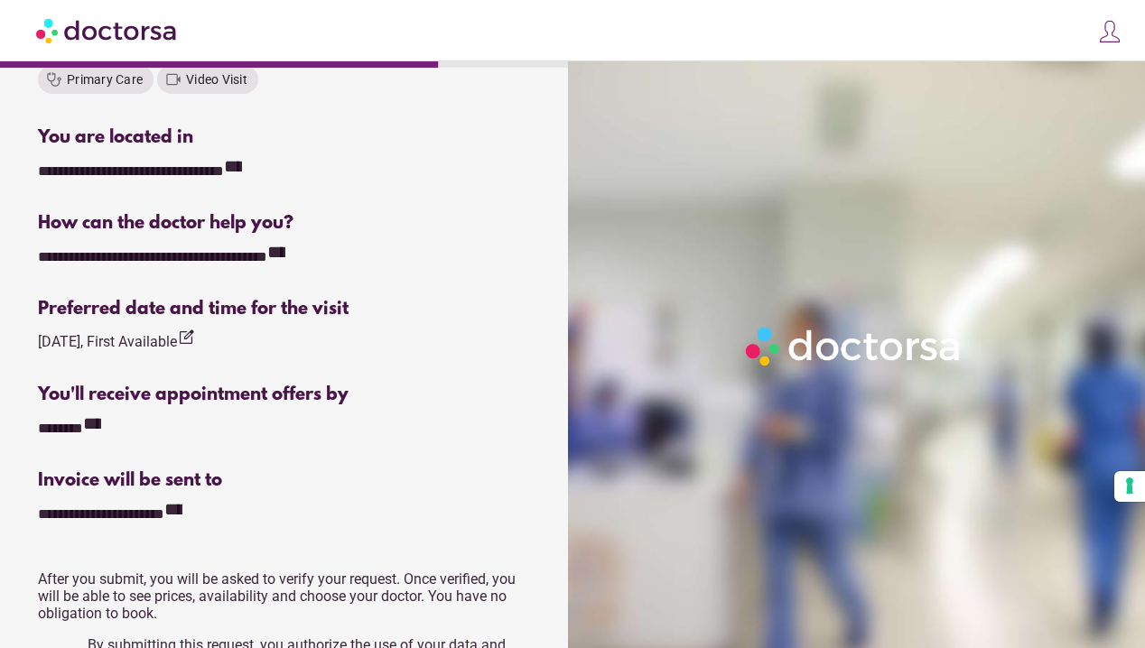
scroll to position [564, 1]
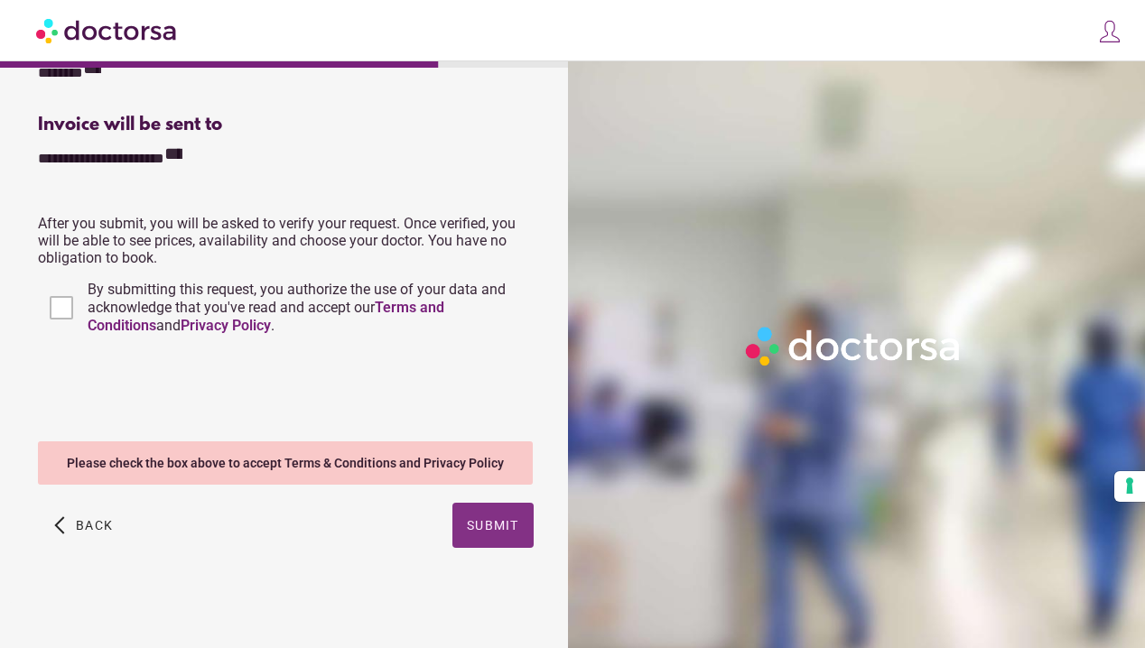
click at [496, 517] on span "button" at bounding box center [492, 525] width 81 height 45
